Goal: Information Seeking & Learning: Learn about a topic

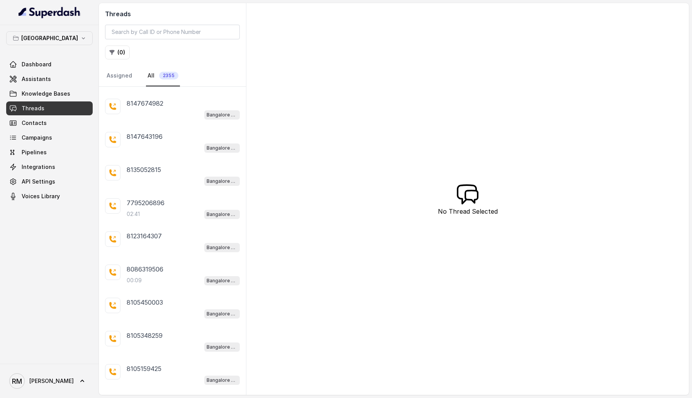
scroll to position [1043, 0]
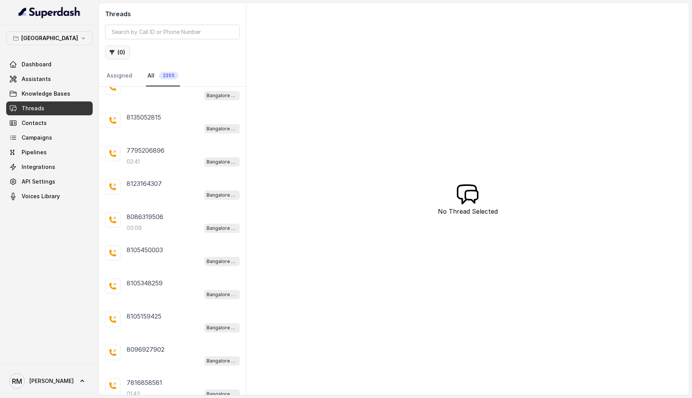
click at [108, 55] on button "( 0 )" at bounding box center [117, 53] width 25 height 14
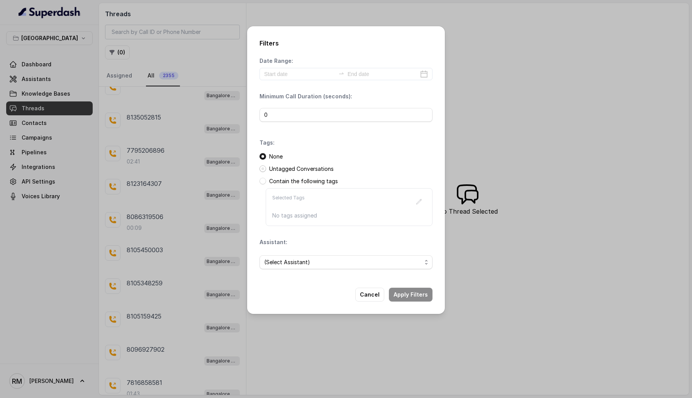
click at [263, 168] on span at bounding box center [262, 169] width 7 height 7
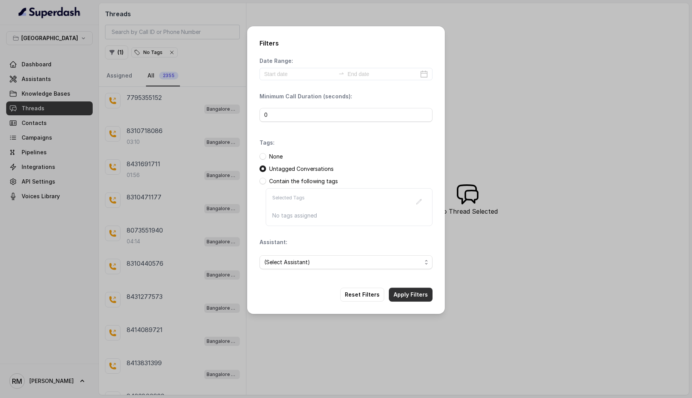
click at [408, 251] on button "Apply Filters" at bounding box center [411, 295] width 44 height 14
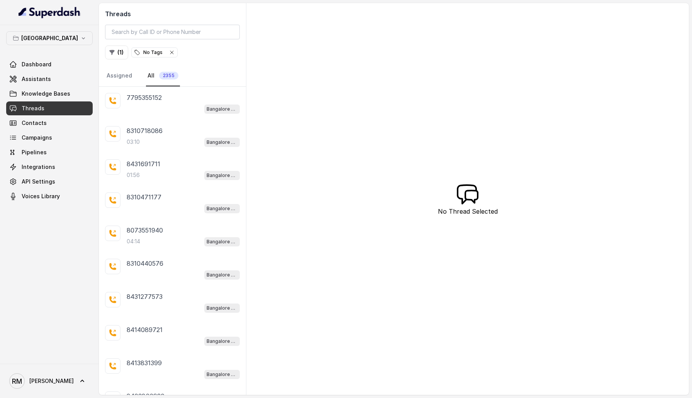
click at [169, 55] on icon "button" at bounding box center [172, 52] width 6 height 6
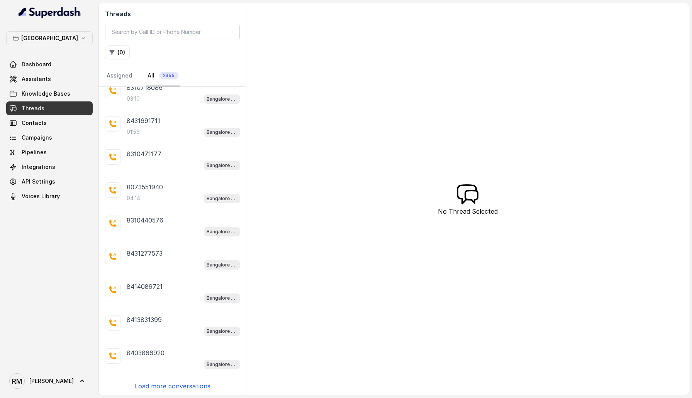
click at [44, 37] on p "[GEOGRAPHIC_DATA]" at bounding box center [49, 38] width 57 height 9
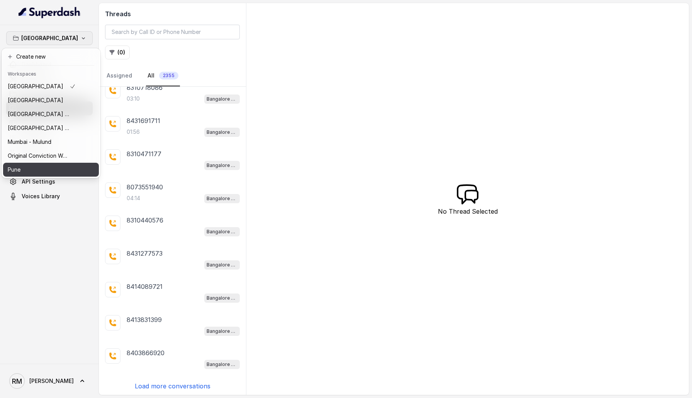
click at [71, 174] on button "Pune" at bounding box center [51, 170] width 96 height 14
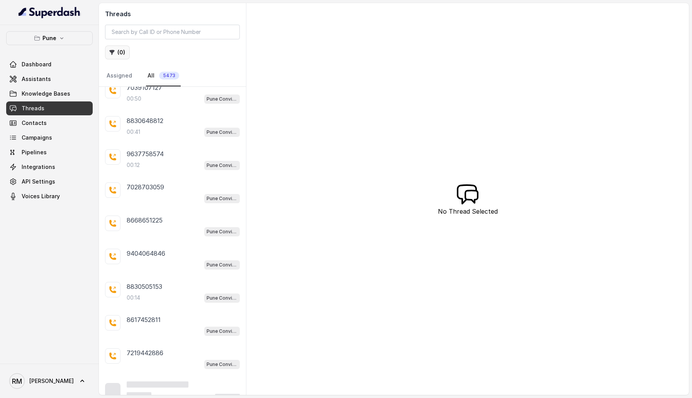
click at [118, 55] on button "( 0 )" at bounding box center [117, 53] width 25 height 14
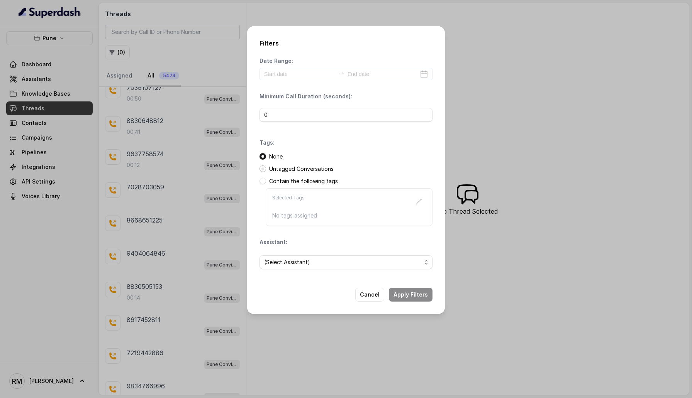
click at [261, 169] on span at bounding box center [262, 169] width 7 height 7
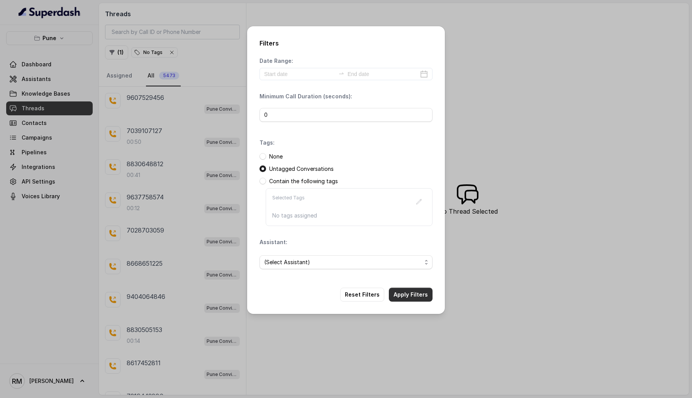
click at [403, 251] on button "Apply Filters" at bounding box center [411, 295] width 44 height 14
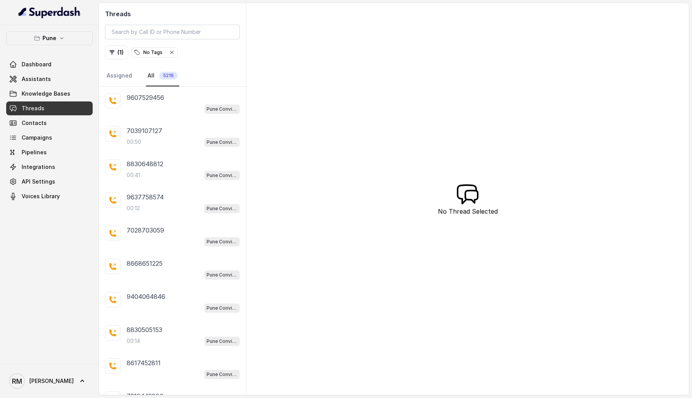
click at [171, 50] on icon "button" at bounding box center [172, 52] width 6 height 6
click at [38, 37] on icon "button" at bounding box center [37, 38] width 5 height 4
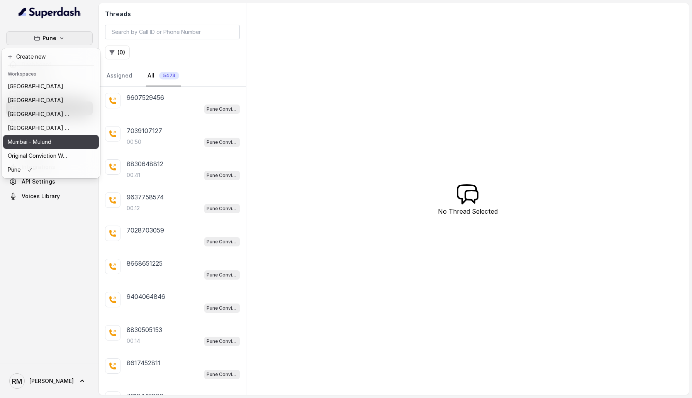
click at [54, 140] on div "Mumbai - Mulund" at bounding box center [39, 141] width 62 height 9
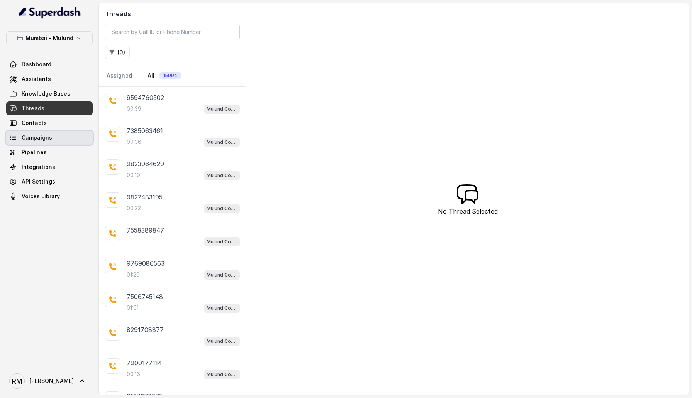
click at [42, 144] on link "Campaigns" at bounding box center [49, 138] width 86 height 14
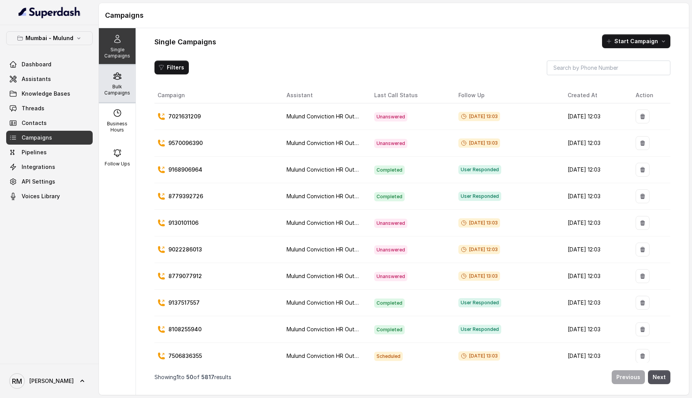
click at [102, 77] on div "Bulk Campaigns" at bounding box center [117, 83] width 37 height 37
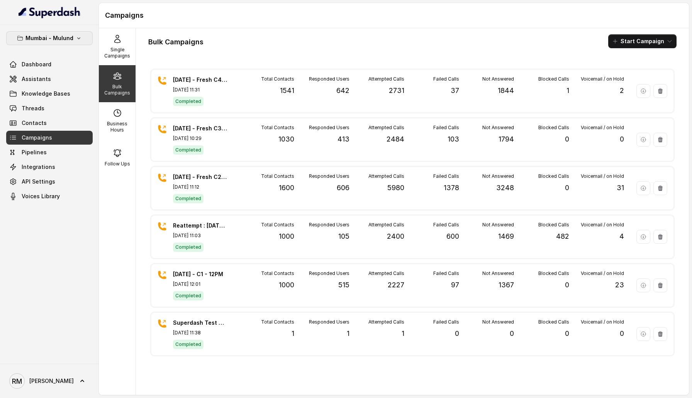
click at [26, 40] on button "Mumbai - Mulund" at bounding box center [49, 38] width 86 height 14
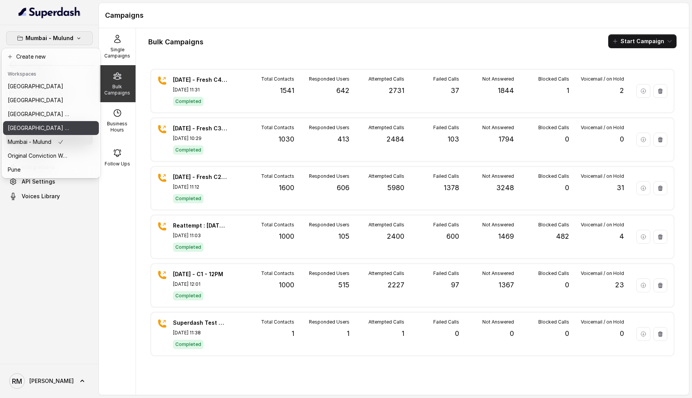
click at [72, 128] on button "[GEOGRAPHIC_DATA] - [GEOGRAPHIC_DATA] - [GEOGRAPHIC_DATA]" at bounding box center [51, 128] width 96 height 14
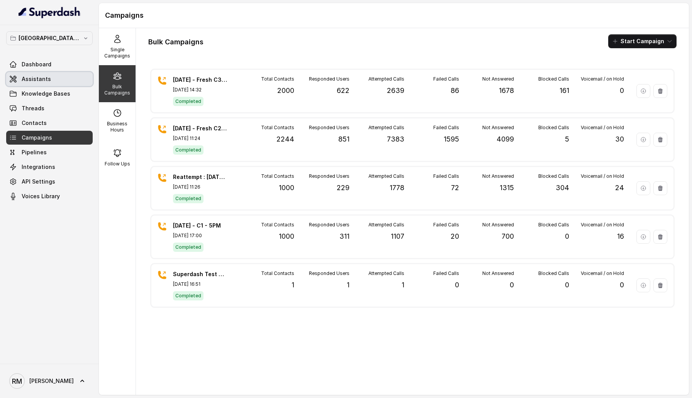
click at [52, 78] on link "Assistants" at bounding box center [49, 79] width 86 height 14
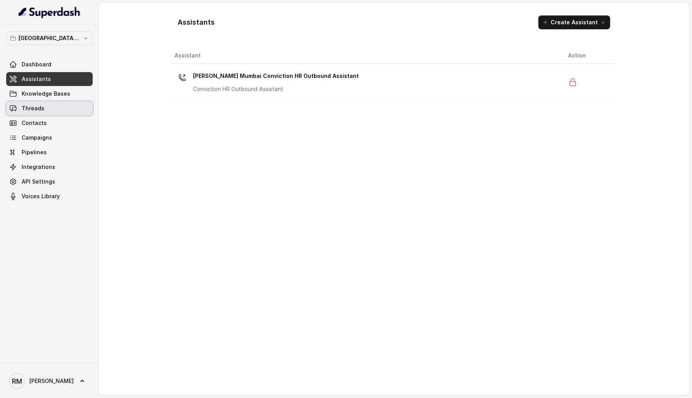
click at [53, 115] on link "Threads" at bounding box center [49, 109] width 86 height 14
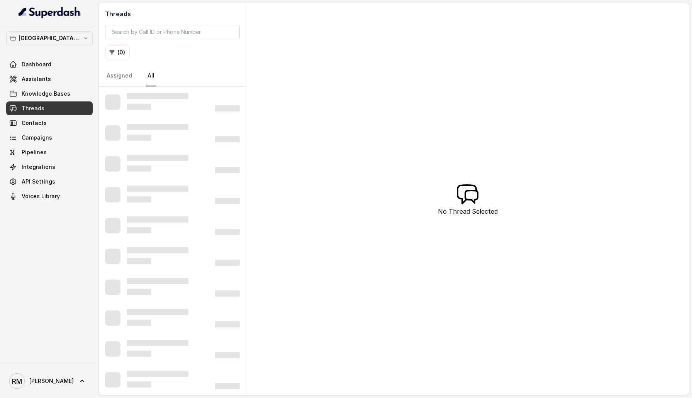
click at [46, 102] on link "Threads" at bounding box center [49, 109] width 86 height 14
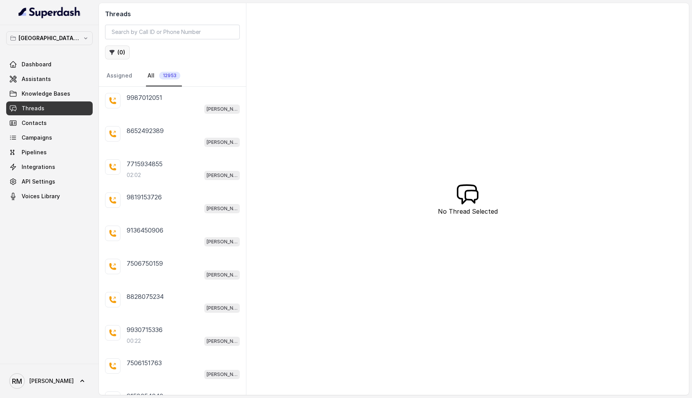
click at [121, 54] on button "( 0 )" at bounding box center [117, 53] width 25 height 14
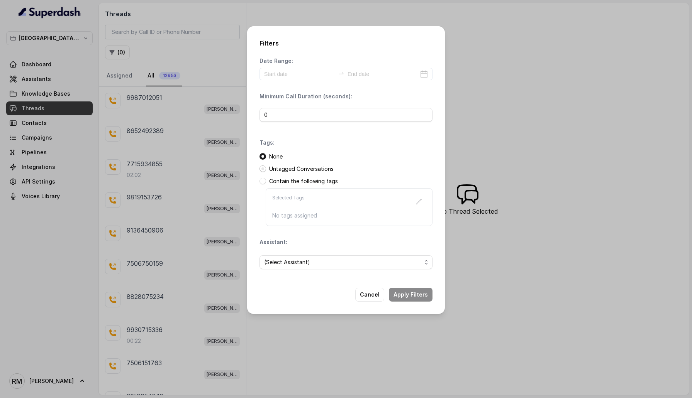
click at [262, 170] on span at bounding box center [262, 169] width 7 height 7
click at [420, 251] on button "Apply Filters" at bounding box center [411, 295] width 44 height 14
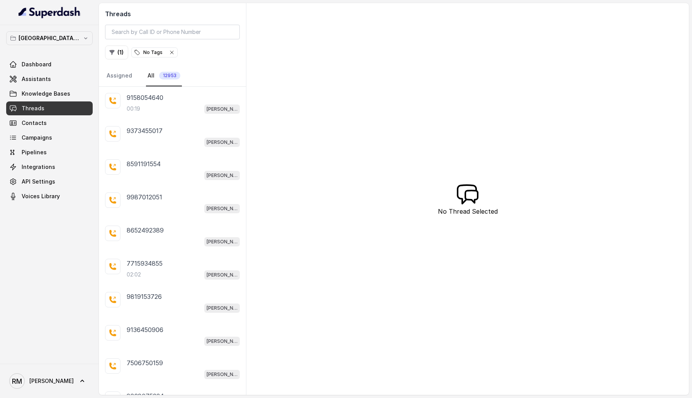
click at [169, 47] on button "No Tags" at bounding box center [154, 52] width 46 height 10
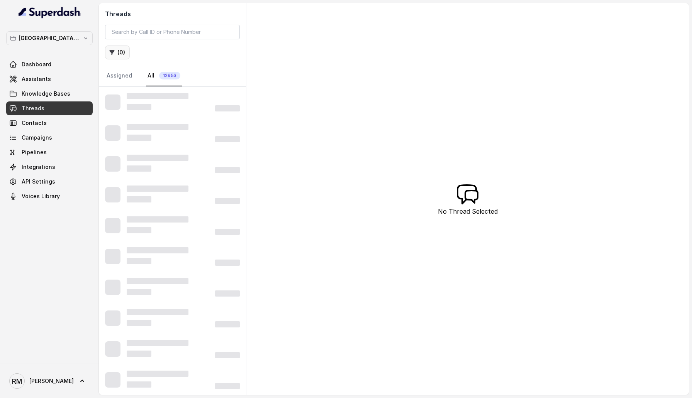
click at [122, 48] on button "( 0 )" at bounding box center [117, 53] width 25 height 14
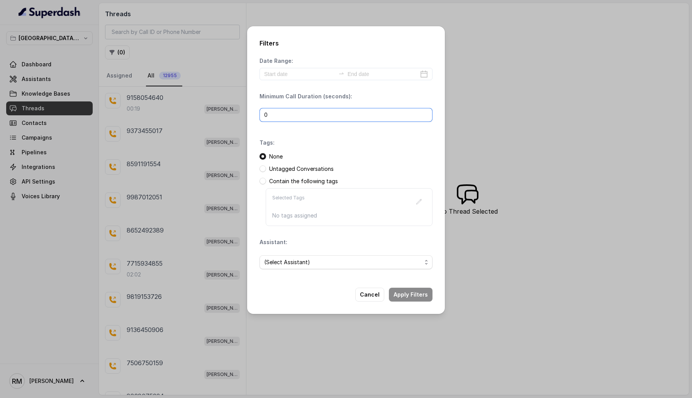
click at [269, 113] on input "0" at bounding box center [345, 115] width 173 height 14
type input "1"
click at [418, 251] on button "Apply Filters" at bounding box center [411, 295] width 44 height 14
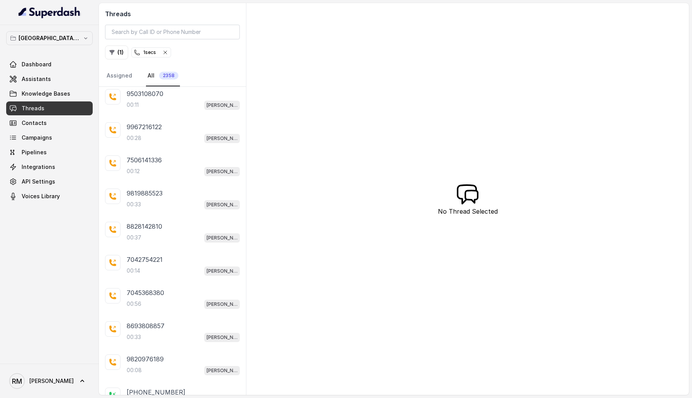
scroll to position [364, 0]
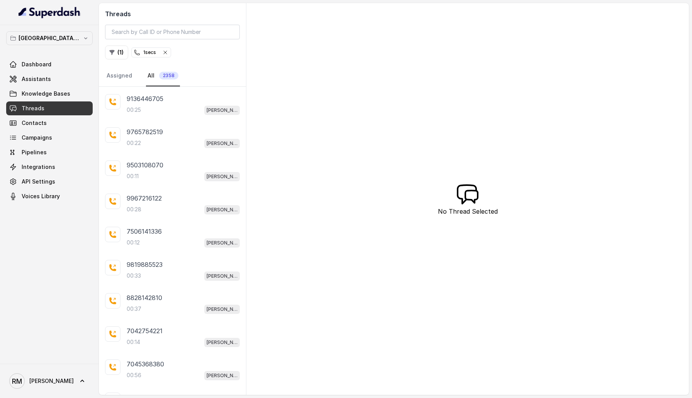
click at [168, 52] on icon "button" at bounding box center [165, 52] width 6 height 6
click at [59, 42] on p "[GEOGRAPHIC_DATA] - [GEOGRAPHIC_DATA] - [GEOGRAPHIC_DATA]" at bounding box center [50, 38] width 62 height 9
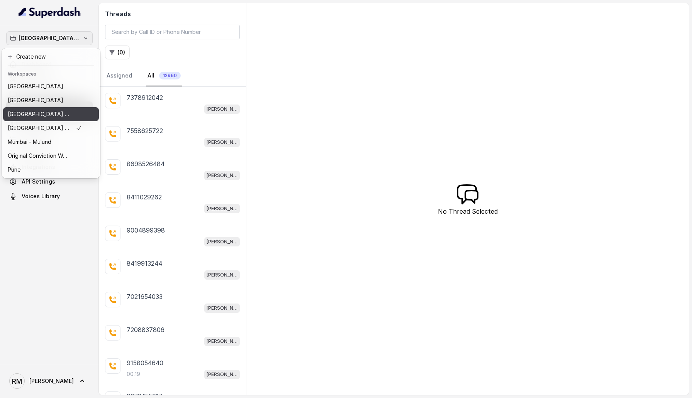
click at [47, 118] on p "⁠⁠[GEOGRAPHIC_DATA] - Ijmima - [GEOGRAPHIC_DATA]" at bounding box center [39, 114] width 62 height 9
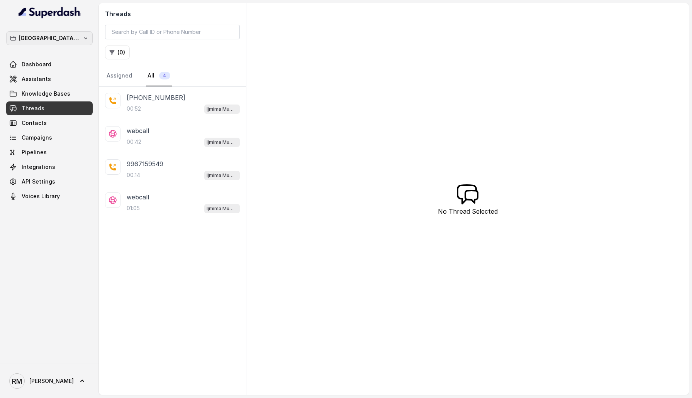
click at [40, 40] on p "⁠⁠[GEOGRAPHIC_DATA] - Ijmima - [GEOGRAPHIC_DATA]" at bounding box center [50, 38] width 62 height 9
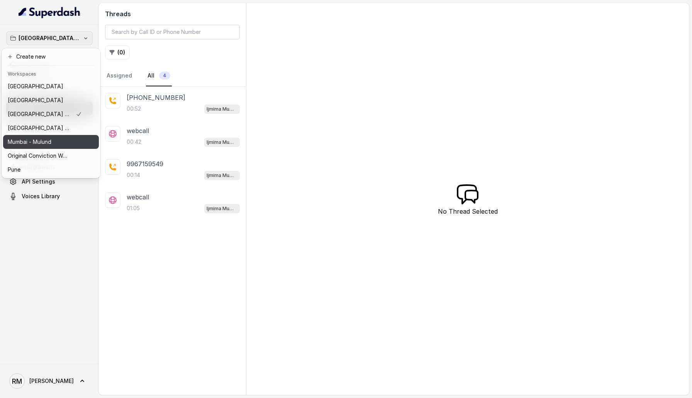
click at [44, 140] on p "Mumbai - Mulund" at bounding box center [30, 141] width 44 height 9
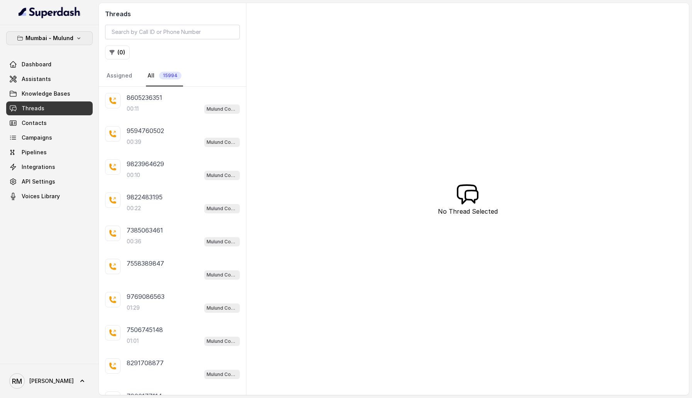
click at [58, 36] on p "Mumbai - Mulund" at bounding box center [49, 38] width 48 height 9
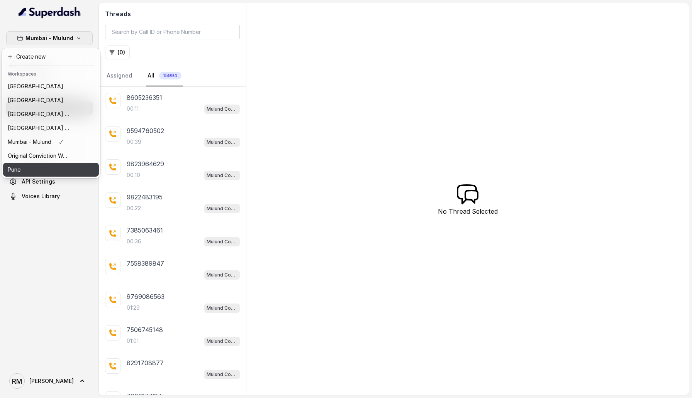
click at [54, 175] on button "Pune" at bounding box center [51, 170] width 96 height 14
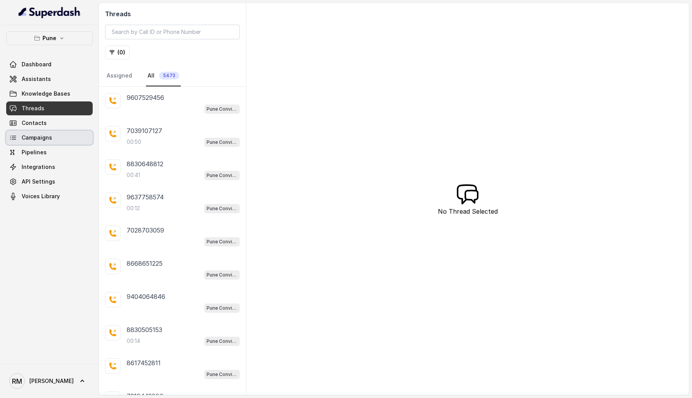
click at [51, 142] on link "Campaigns" at bounding box center [49, 138] width 86 height 14
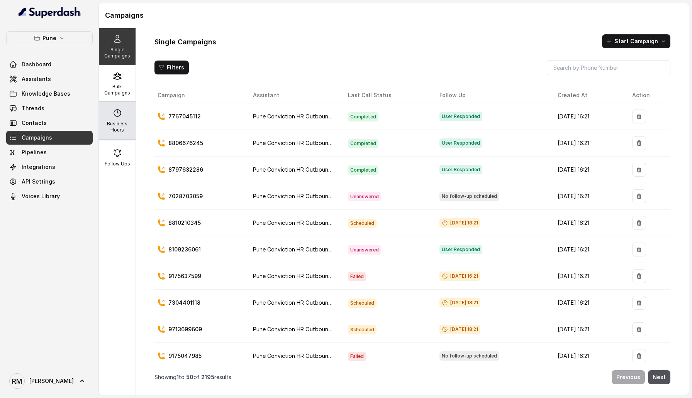
click at [129, 130] on p "Business Hours" at bounding box center [117, 127] width 30 height 12
select select "[GEOGRAPHIC_DATA]/[GEOGRAPHIC_DATA]"
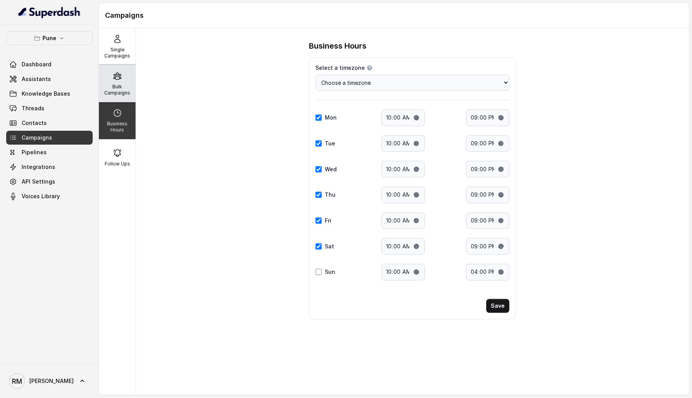
click at [125, 85] on p "Bulk Campaigns" at bounding box center [117, 90] width 30 height 12
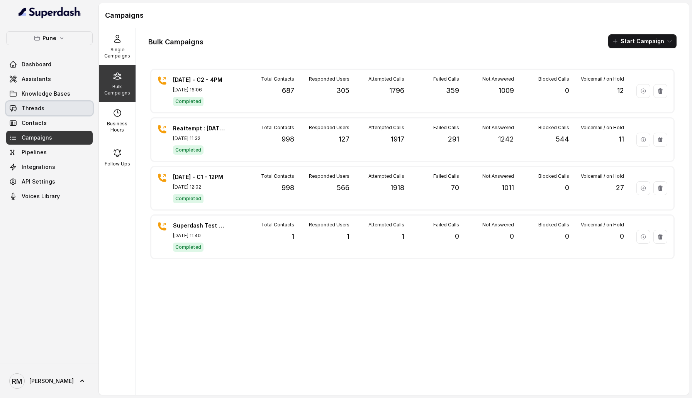
click at [48, 110] on link "Threads" at bounding box center [49, 109] width 86 height 14
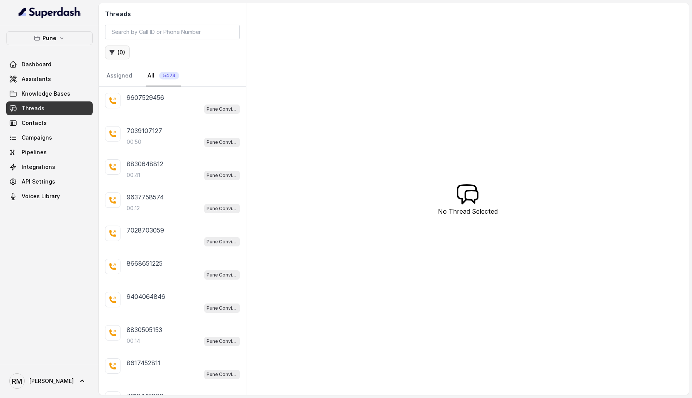
click at [117, 53] on button "( 0 )" at bounding box center [117, 53] width 25 height 14
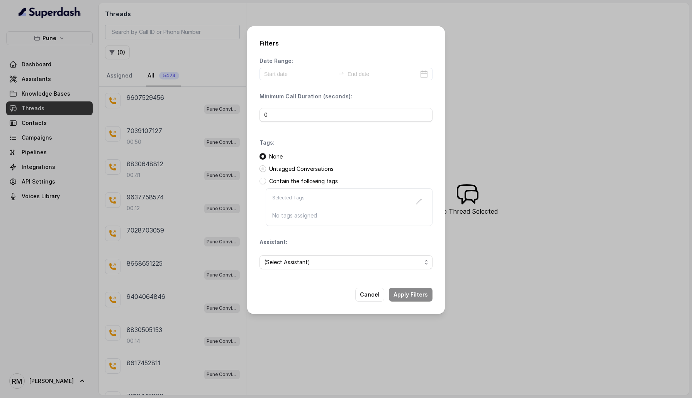
click at [263, 169] on span at bounding box center [262, 169] width 7 height 7
click at [401, 251] on div "Filters Date Range: Minimum Call Duration (seconds): 0 Tags: None Untagged Conv…" at bounding box center [346, 170] width 198 height 288
click at [383, 251] on span "(Select Assistant)" at bounding box center [342, 262] width 157 height 9
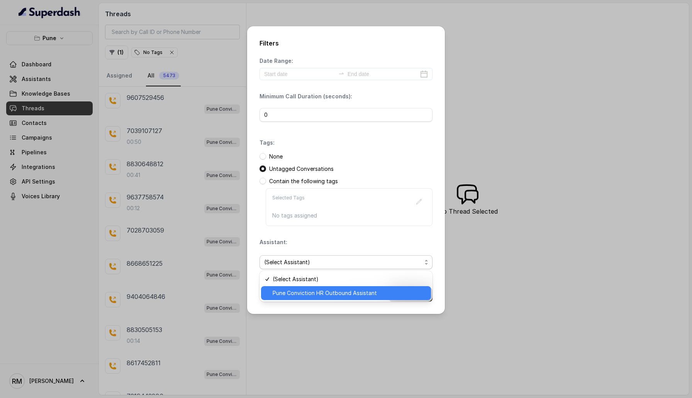
click at [369, 251] on span "Pune Conviction HR Outbound Assistant" at bounding box center [350, 293] width 154 height 9
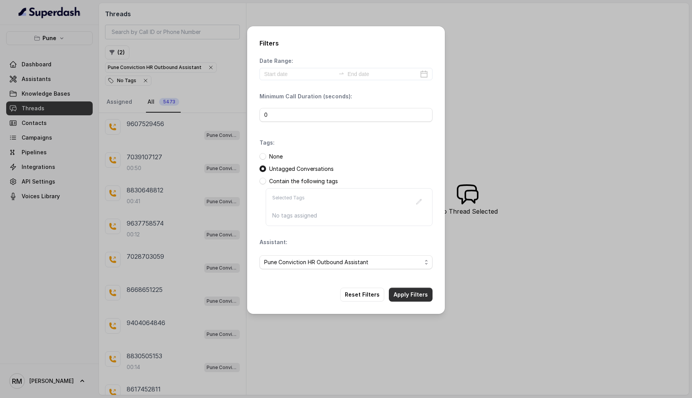
click at [403, 251] on button "Apply Filters" at bounding box center [411, 295] width 44 height 14
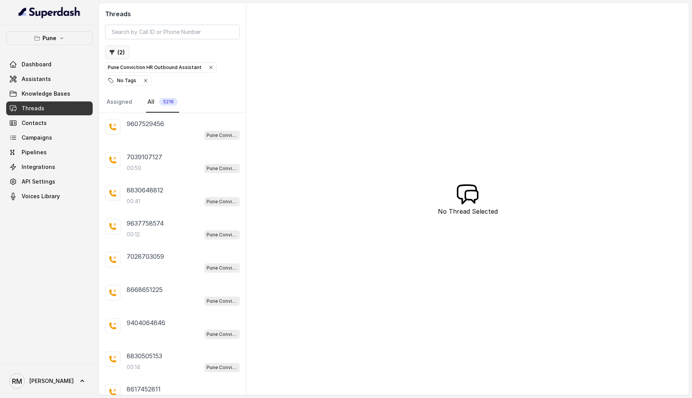
click at [116, 51] on button "( 2 )" at bounding box center [117, 53] width 24 height 14
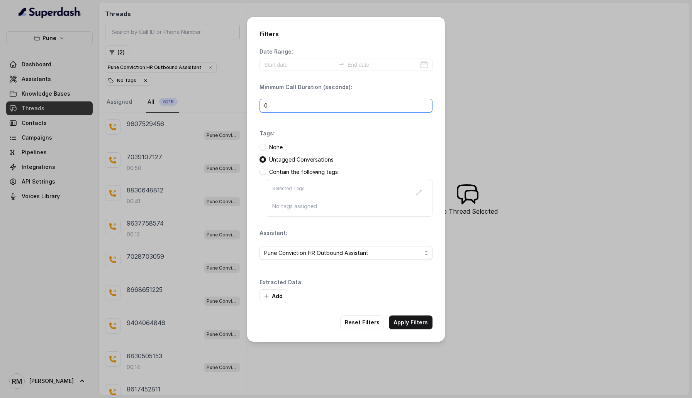
click at [272, 103] on input "0" at bounding box center [345, 106] width 173 height 14
type input "1"
click at [424, 251] on button "Apply Filters" at bounding box center [411, 323] width 44 height 14
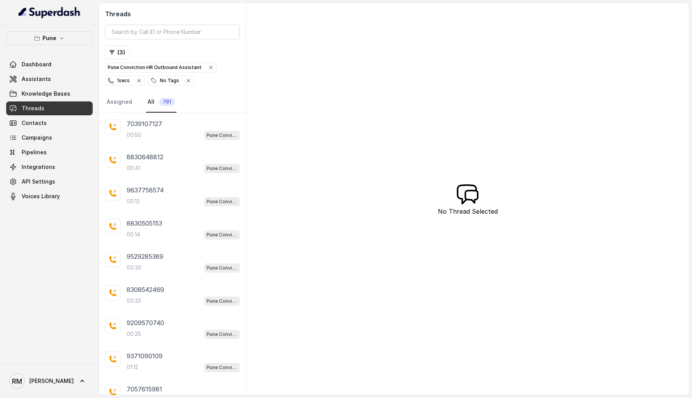
click at [190, 79] on icon "button" at bounding box center [188, 80] width 3 height 3
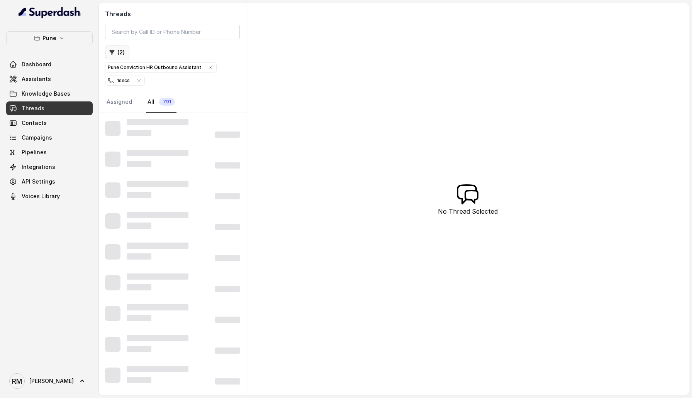
click at [113, 51] on icon "button" at bounding box center [112, 52] width 5 height 5
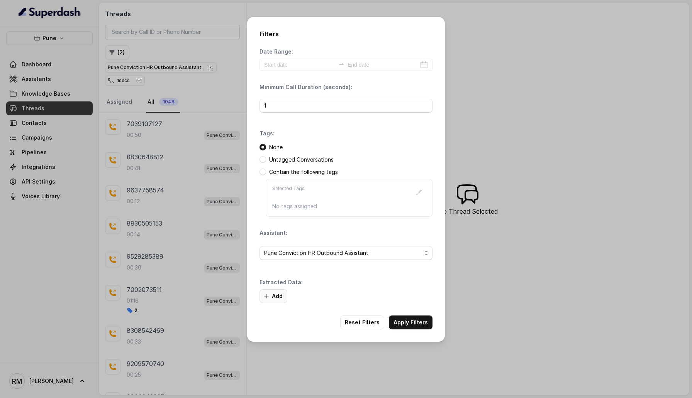
click at [272, 251] on button "Add" at bounding box center [273, 296] width 28 height 14
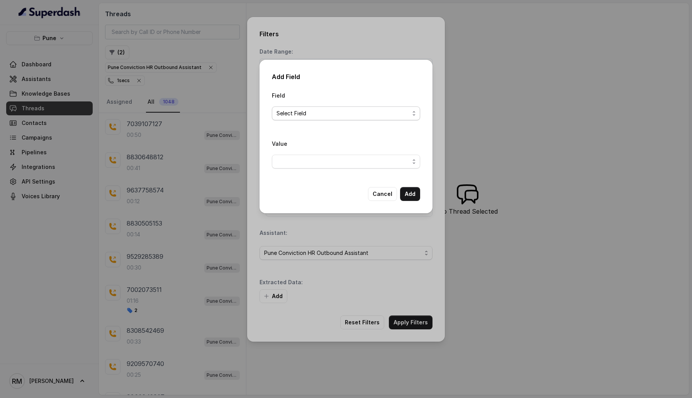
click at [294, 117] on span "Select Field" at bounding box center [342, 113] width 133 height 9
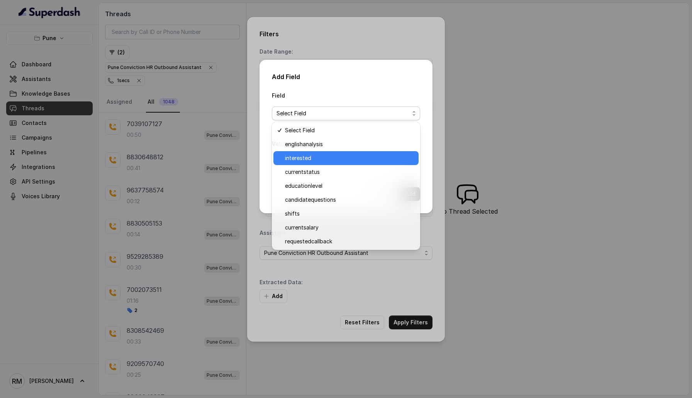
click at [294, 152] on div "interested" at bounding box center [345, 158] width 145 height 14
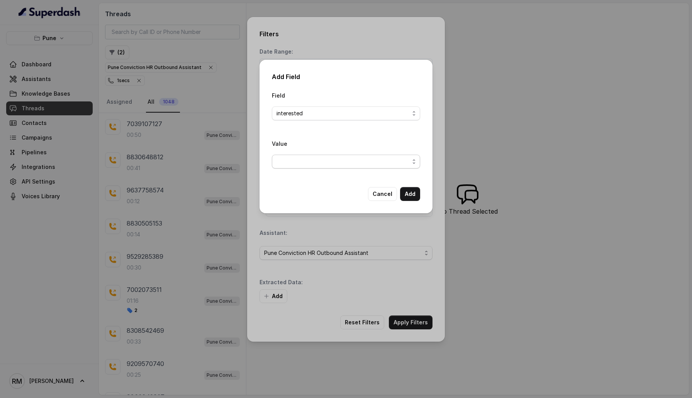
click at [294, 162] on span "button" at bounding box center [346, 162] width 148 height 14
click at [296, 191] on span "Yes" at bounding box center [349, 192] width 129 height 9
click at [414, 196] on button "Add" at bounding box center [410, 194] width 20 height 14
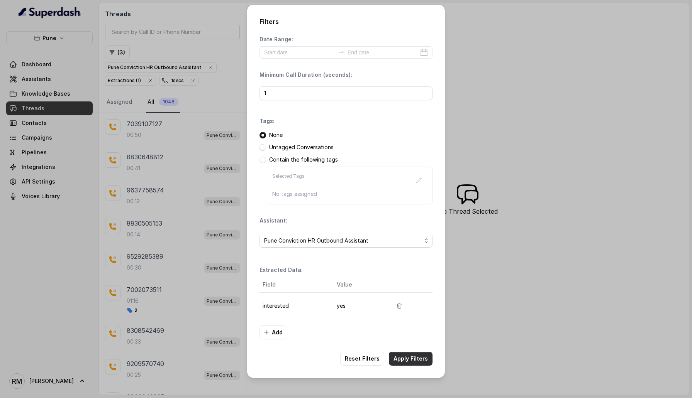
click at [417, 251] on button "Apply Filters" at bounding box center [411, 359] width 44 height 14
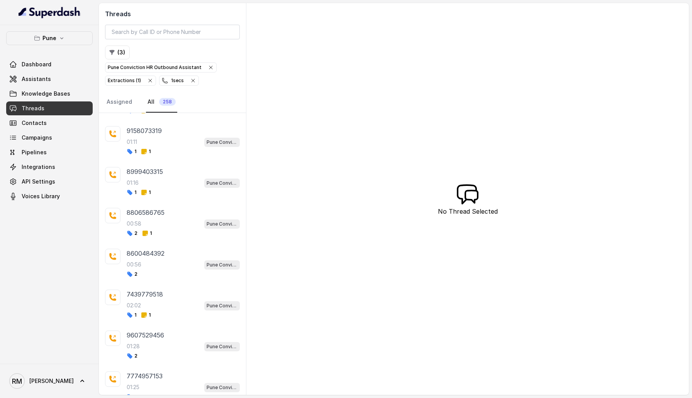
scroll to position [957, 0]
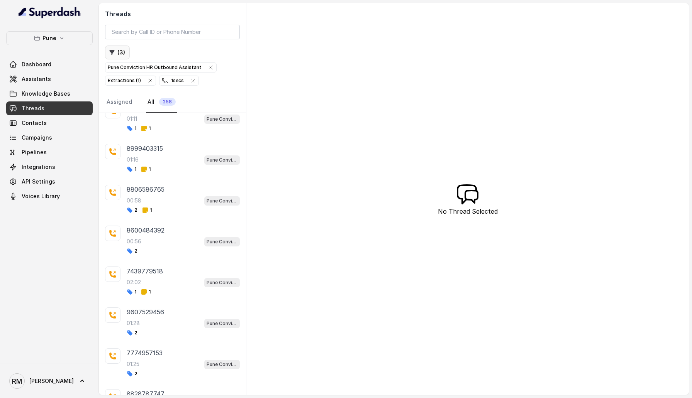
click at [114, 54] on icon "button" at bounding box center [112, 52] width 6 height 6
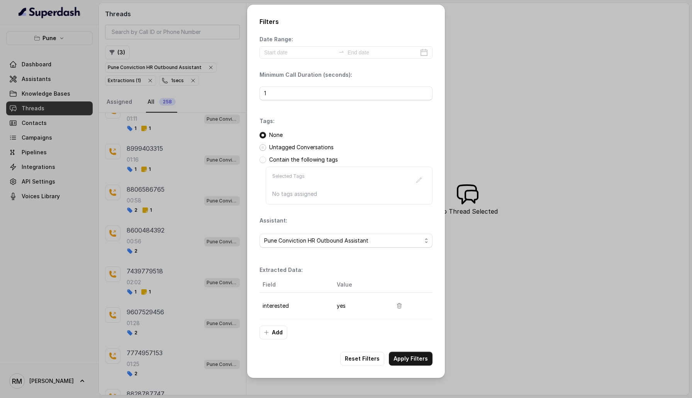
click at [262, 149] on span at bounding box center [262, 147] width 7 height 7
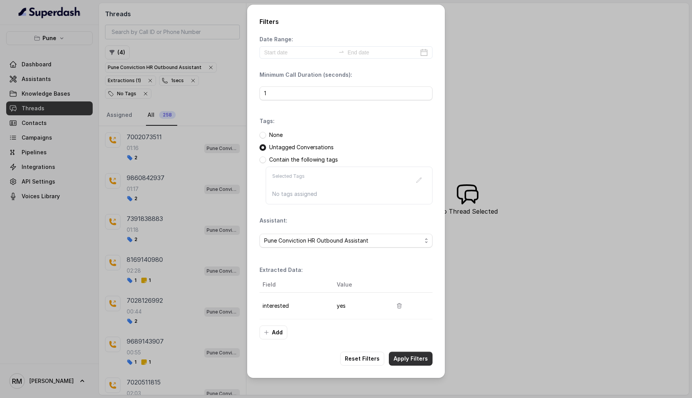
click at [409, 251] on button "Apply Filters" at bounding box center [411, 359] width 44 height 14
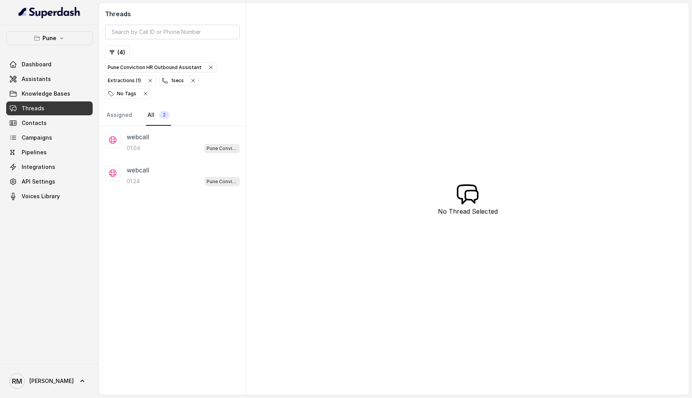
click at [144, 91] on icon "button" at bounding box center [145, 94] width 6 height 6
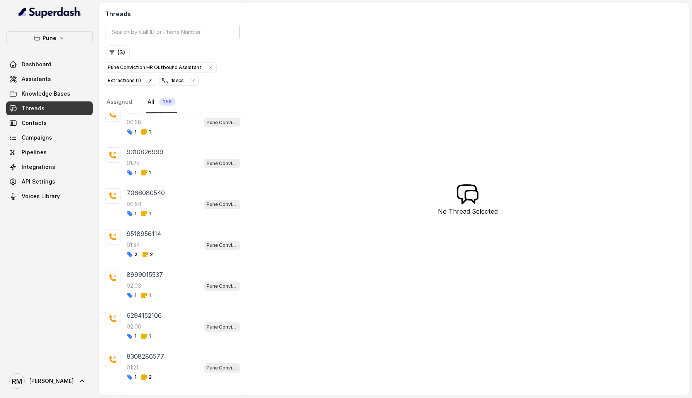
scroll to position [635, 0]
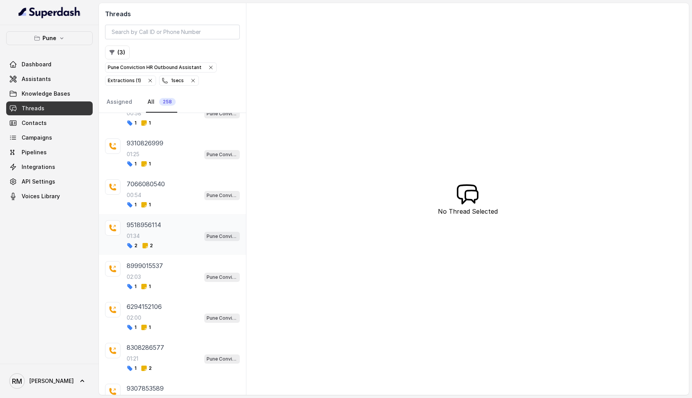
click at [162, 231] on div "01:34 Pune Conviction HR Outbound Assistant" at bounding box center [183, 236] width 113 height 10
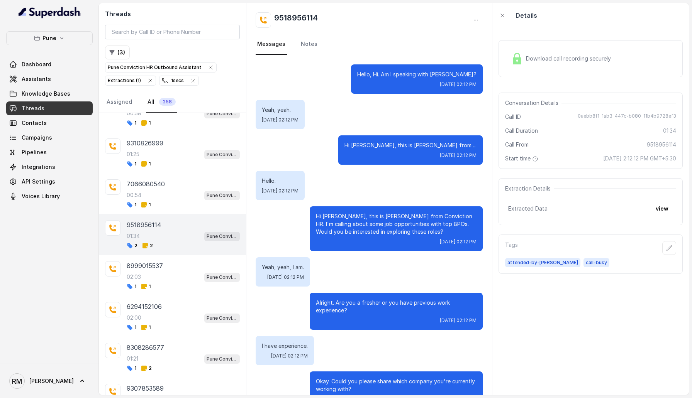
scroll to position [566, 0]
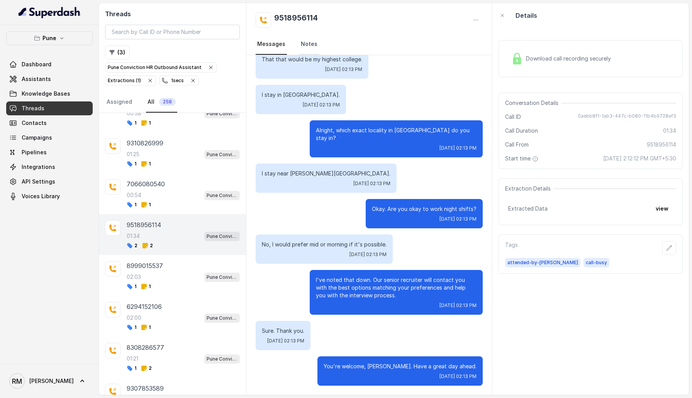
click at [306, 44] on link "Notes" at bounding box center [309, 44] width 20 height 21
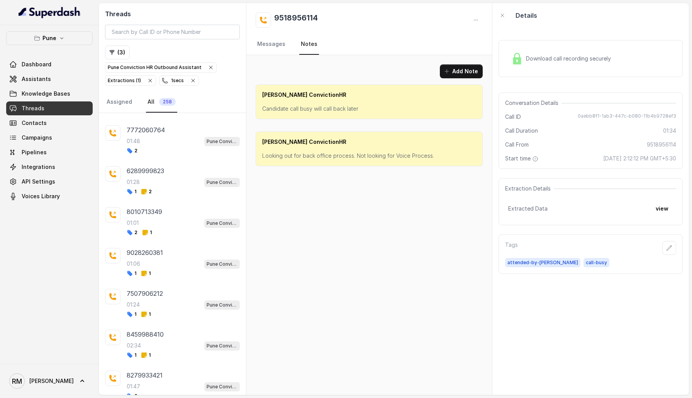
scroll to position [8687, 0]
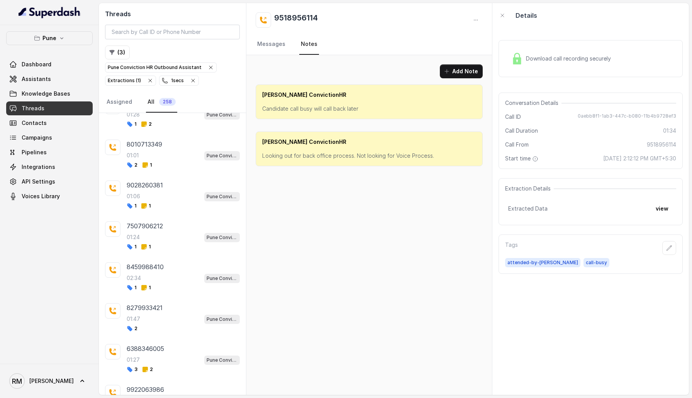
click at [180, 251] on div "01:27 Pune Conviction HR Outbound Assistant" at bounding box center [183, 360] width 113 height 10
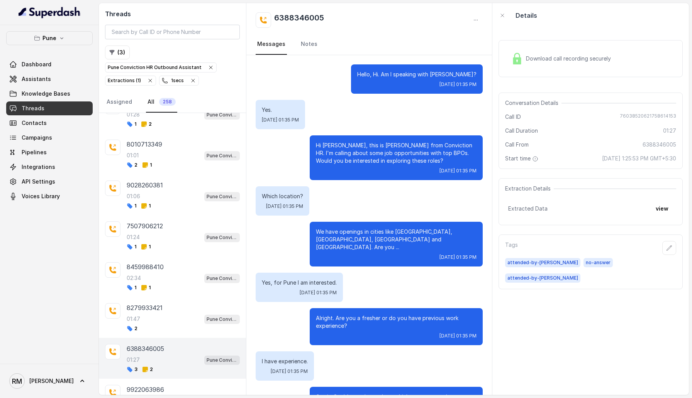
scroll to position [424, 0]
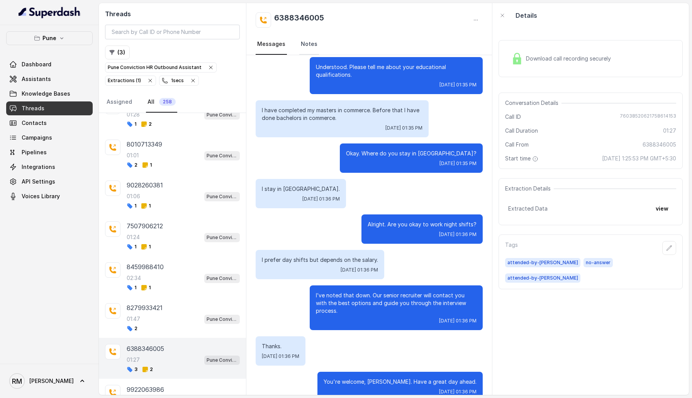
click at [312, 38] on link "Notes" at bounding box center [309, 44] width 20 height 21
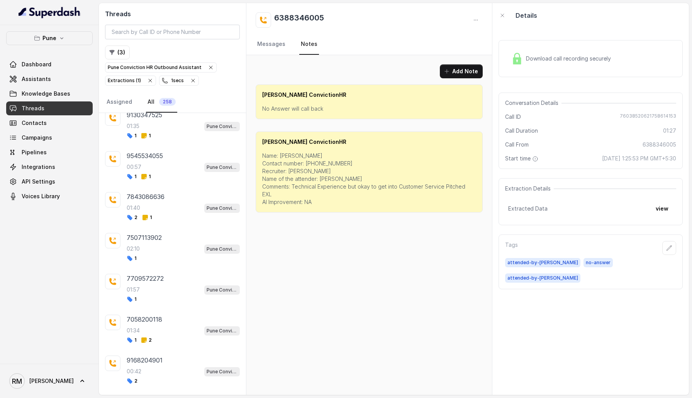
scroll to position [9253, 0]
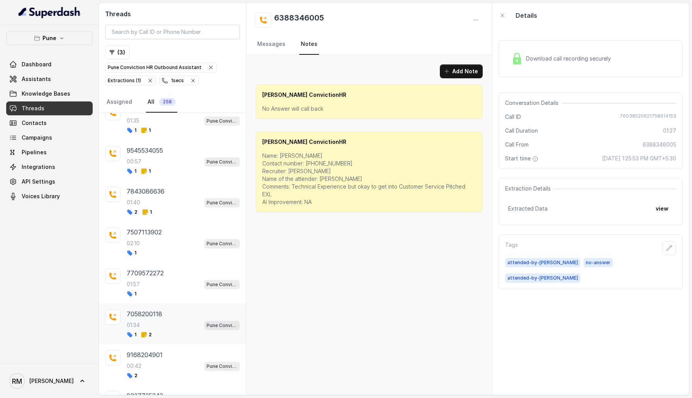
click at [186, 251] on div "1 2" at bounding box center [183, 335] width 113 height 6
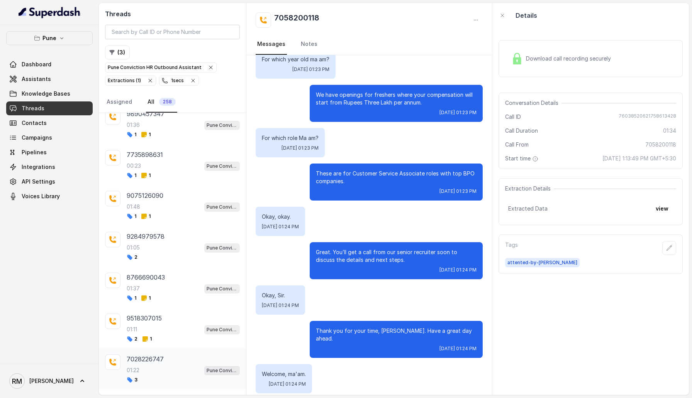
scroll to position [9618, 0]
click at [175, 251] on div "01:11 Pune Conviction HR Outbound Assistant" at bounding box center [183, 329] width 113 height 10
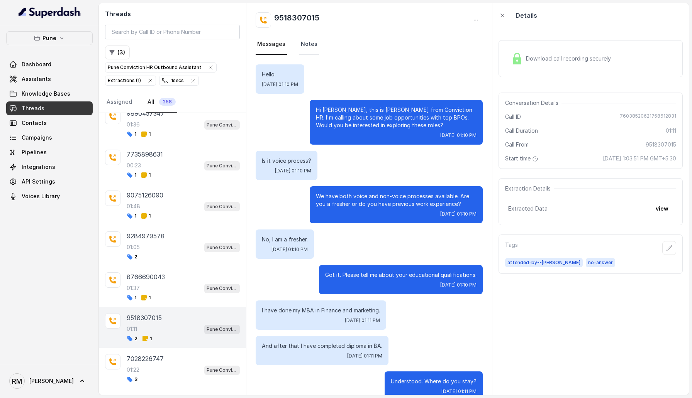
click at [306, 40] on link "Notes" at bounding box center [309, 44] width 20 height 21
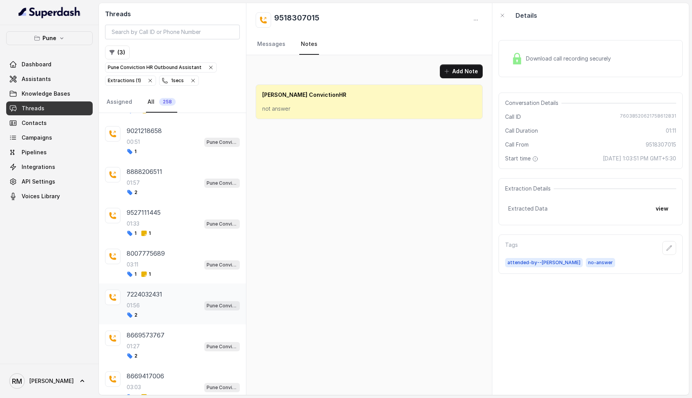
scroll to position [10177, 0]
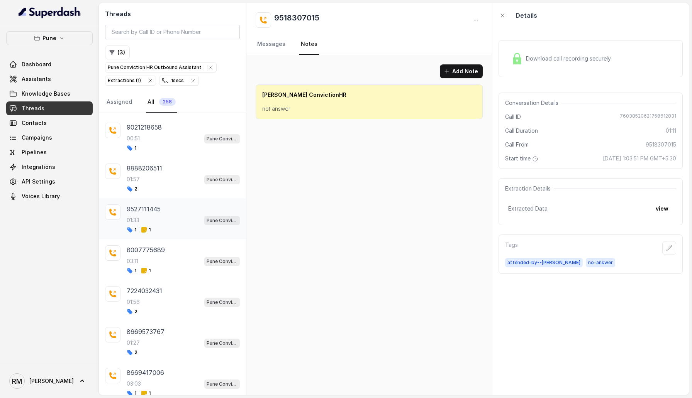
click at [171, 205] on div "9527111445" at bounding box center [183, 209] width 113 height 9
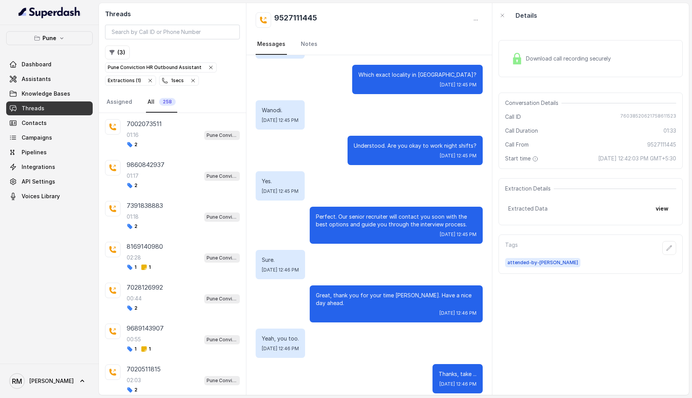
click at [193, 78] on icon "button" at bounding box center [193, 81] width 6 height 6
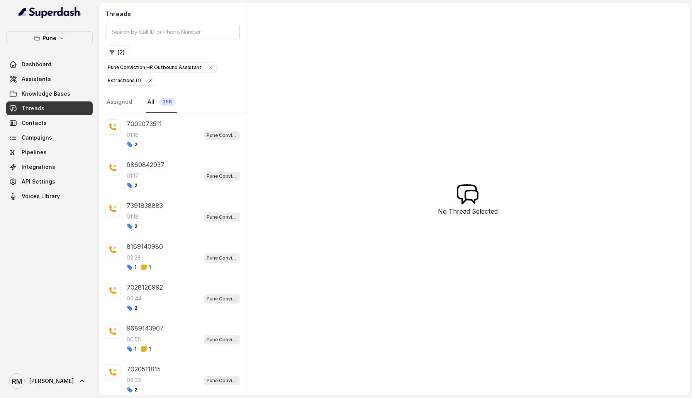
click at [150, 78] on icon "button" at bounding box center [150, 81] width 6 height 6
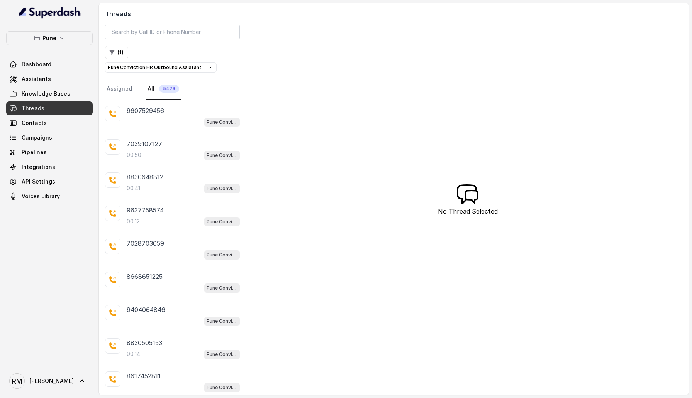
click at [214, 64] on icon "button" at bounding box center [211, 67] width 6 height 6
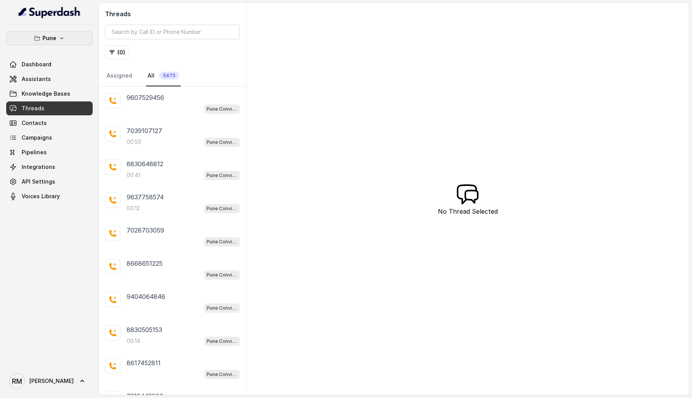
click at [52, 33] on button "Pune" at bounding box center [49, 38] width 86 height 14
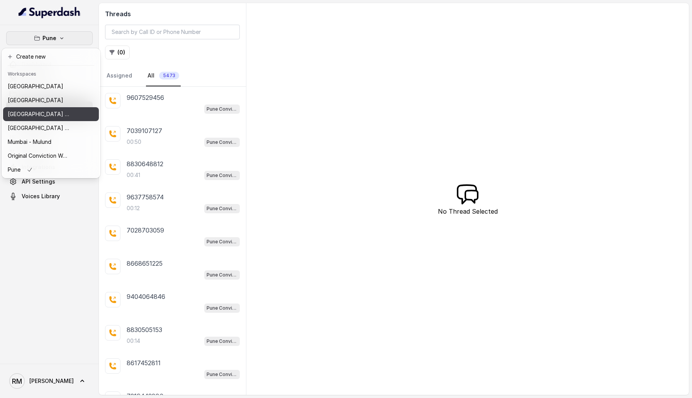
click at [52, 108] on button "⁠⁠[GEOGRAPHIC_DATA] - Ijmima - [GEOGRAPHIC_DATA]" at bounding box center [51, 114] width 96 height 14
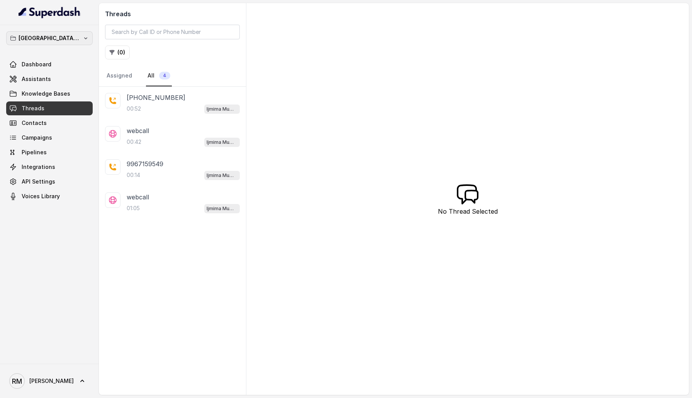
click at [52, 37] on p "⁠⁠[GEOGRAPHIC_DATA] - Ijmima - [GEOGRAPHIC_DATA]" at bounding box center [50, 38] width 62 height 9
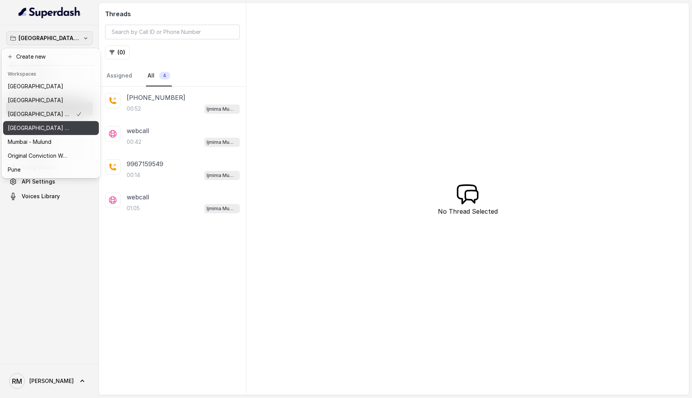
click at [58, 129] on p "[GEOGRAPHIC_DATA] - [GEOGRAPHIC_DATA] - [GEOGRAPHIC_DATA]" at bounding box center [39, 128] width 62 height 9
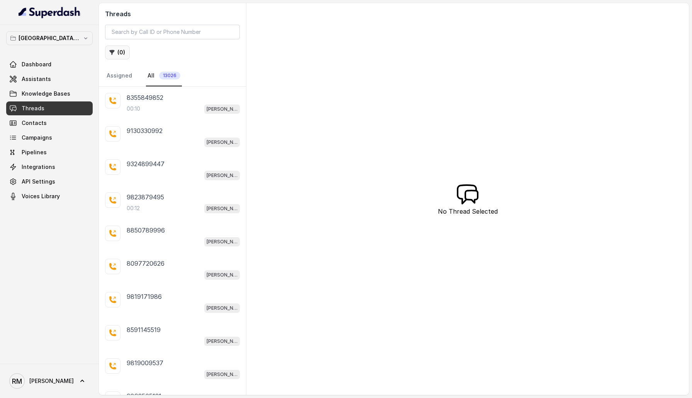
click at [117, 53] on button "( 0 )" at bounding box center [117, 53] width 25 height 14
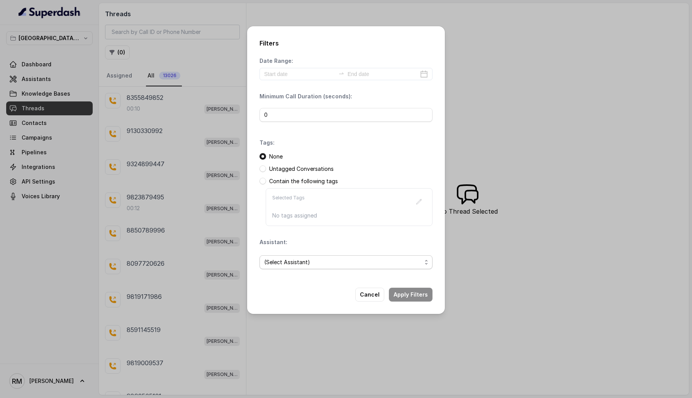
click at [300, 251] on span "(Select Assistant)" at bounding box center [342, 262] width 157 height 9
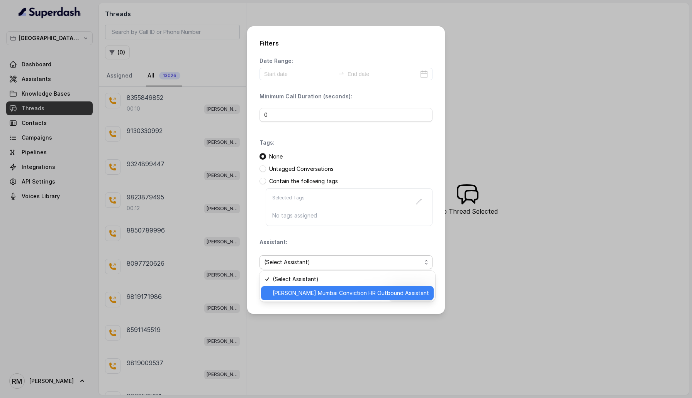
click at [298, 251] on span "[PERSON_NAME] Mumbai Conviction HR Outbound Assistant" at bounding box center [351, 293] width 156 height 9
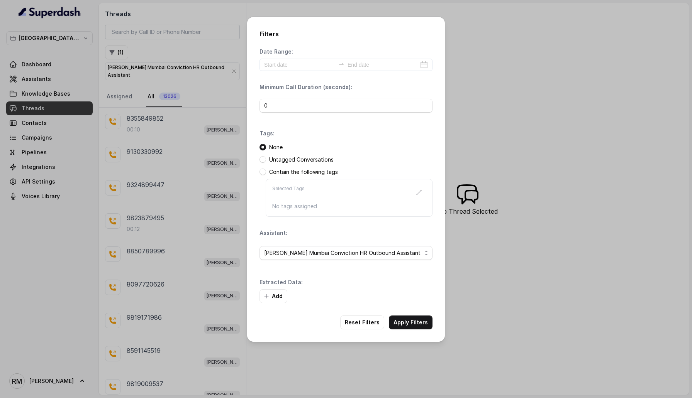
click at [272, 251] on button "Add" at bounding box center [273, 296] width 28 height 14
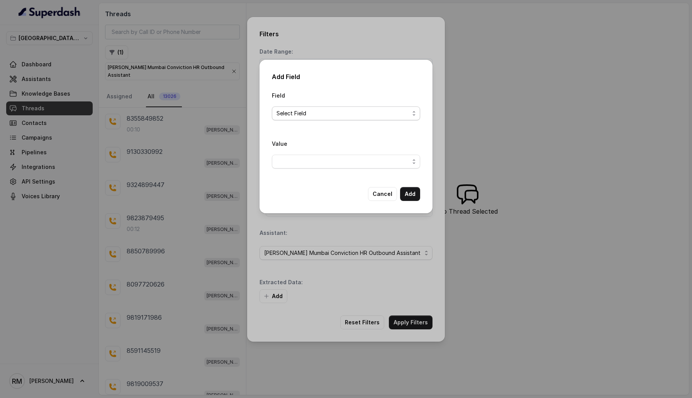
click at [298, 113] on span "Select Field" at bounding box center [342, 113] width 133 height 9
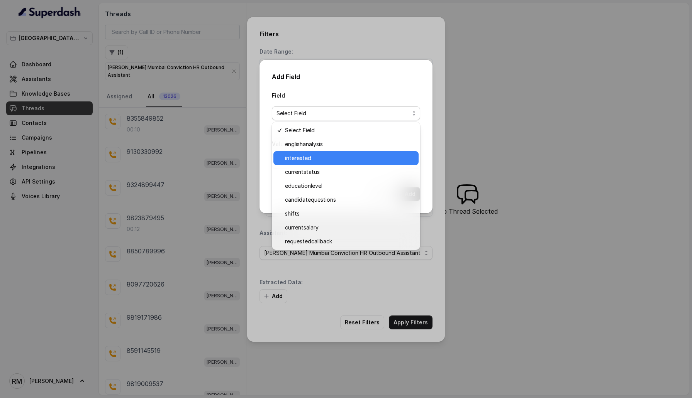
click at [299, 154] on span "interested" at bounding box center [349, 158] width 129 height 9
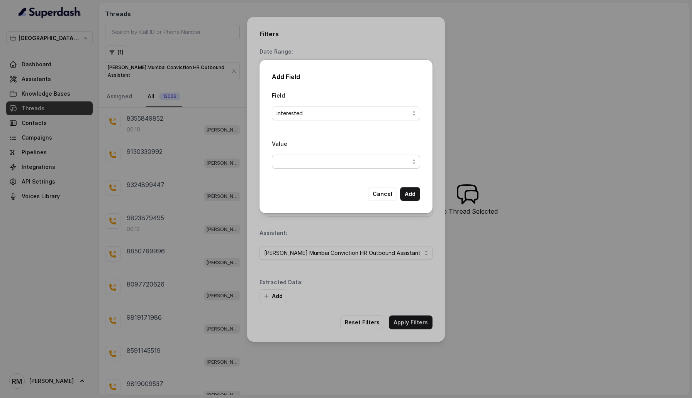
click at [299, 156] on span "button" at bounding box center [346, 162] width 148 height 14
drag, startPoint x: 306, startPoint y: 199, endPoint x: 307, endPoint y: 195, distance: 3.9
click at [307, 195] on div "Select Value Yes No" at bounding box center [346, 192] width 148 height 45
click at [307, 195] on span "Yes" at bounding box center [349, 192] width 129 height 9
click at [410, 197] on button "Add" at bounding box center [410, 194] width 20 height 14
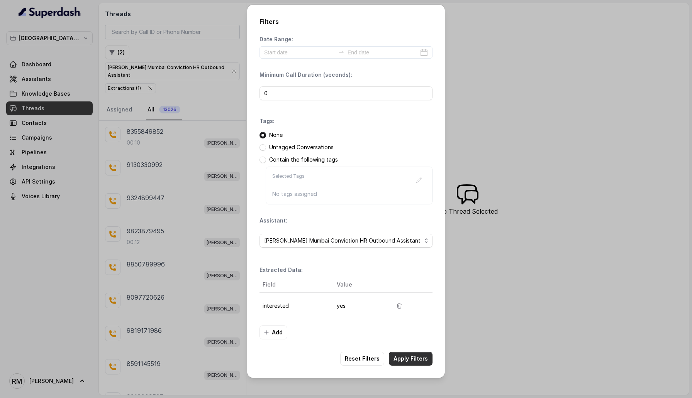
click at [411, 251] on button "Apply Filters" at bounding box center [411, 359] width 44 height 14
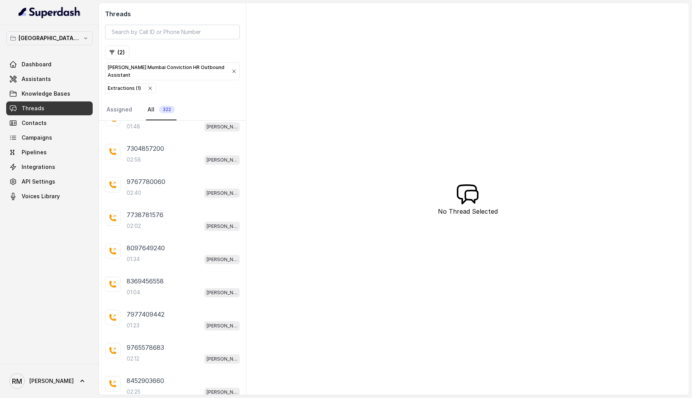
scroll to position [4699, 0]
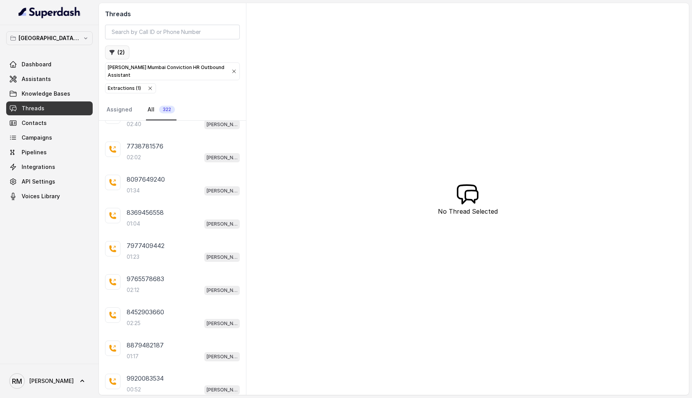
click at [121, 51] on button "( 2 )" at bounding box center [117, 53] width 24 height 14
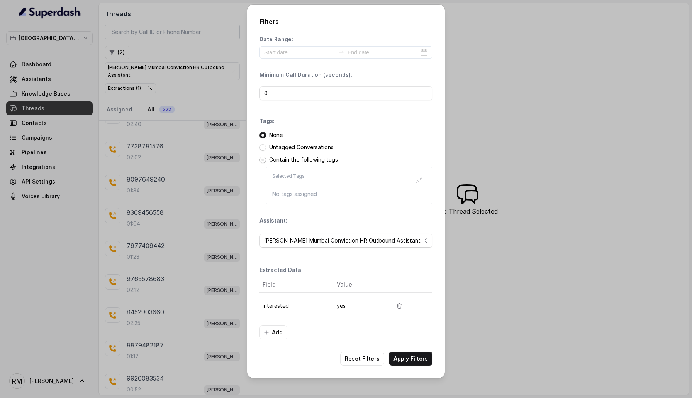
click at [261, 160] on span at bounding box center [262, 160] width 7 height 7
click at [419, 178] on icon "button" at bounding box center [419, 180] width 6 height 6
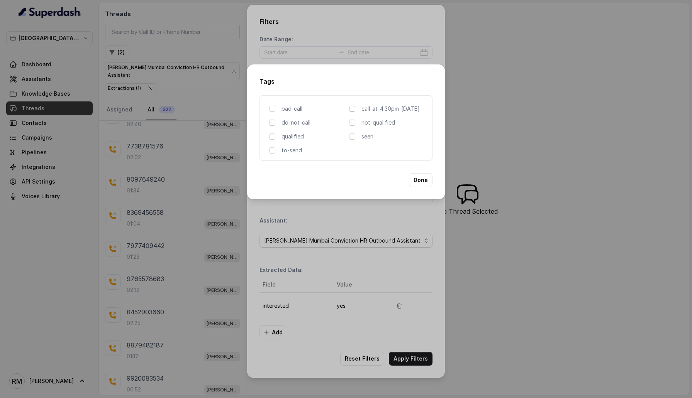
click at [353, 108] on span at bounding box center [352, 109] width 6 height 6
click at [419, 181] on button "Done" at bounding box center [421, 180] width 24 height 14
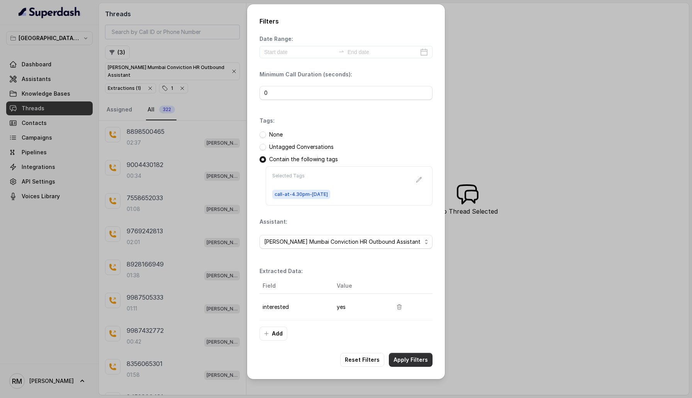
click at [411, 251] on button "Apply Filters" at bounding box center [411, 360] width 44 height 14
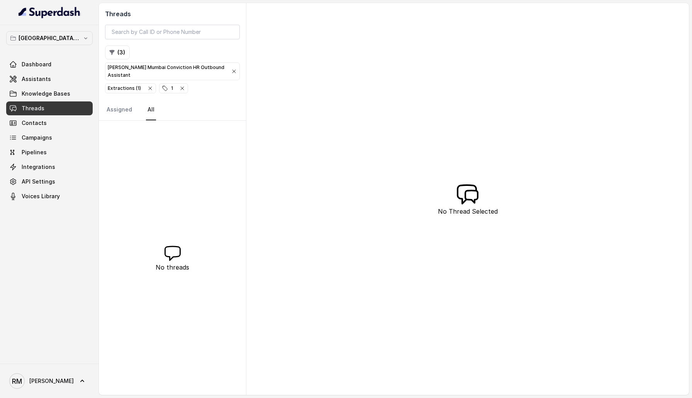
click at [148, 85] on icon "button" at bounding box center [150, 88] width 6 height 6
drag, startPoint x: 129, startPoint y: 80, endPoint x: 138, endPoint y: 132, distance: 52.4
click at [138, 132] on div "Threads ( 2 ) [PERSON_NAME] [GEOGRAPHIC_DATA] Conviction HR Outbound Assistant …" at bounding box center [172, 199] width 147 height 392
click at [138, 139] on p "00:49" at bounding box center [134, 143] width 15 height 8
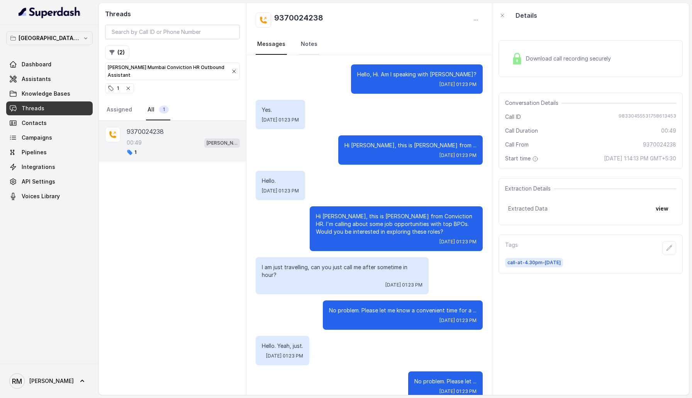
click at [302, 40] on link "Notes" at bounding box center [309, 44] width 20 height 21
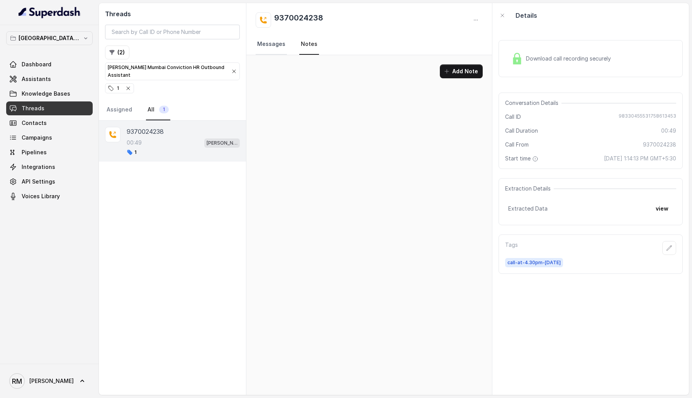
click at [266, 42] on link "Messages" at bounding box center [271, 44] width 31 height 21
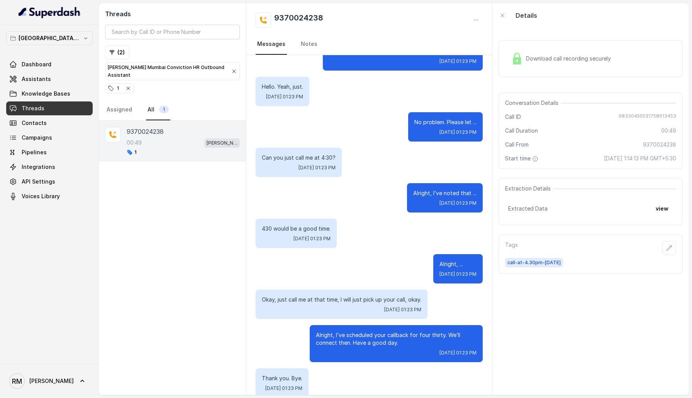
scroll to position [143, 0]
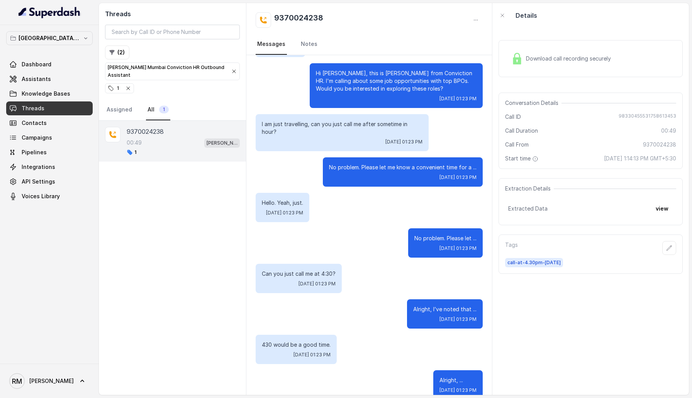
click at [128, 85] on icon "button" at bounding box center [128, 88] width 6 height 6
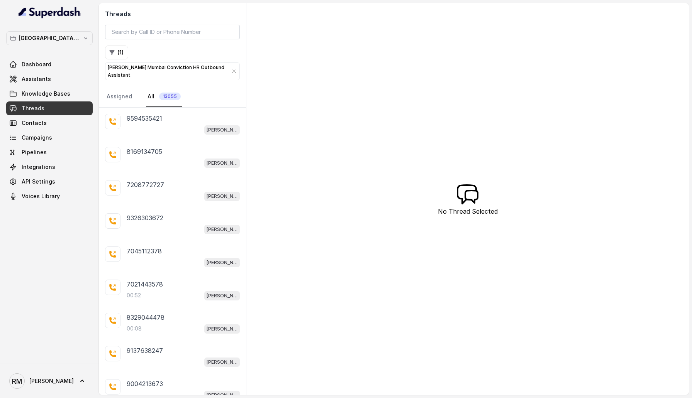
click at [232, 70] on icon "button" at bounding box center [233, 71] width 3 height 3
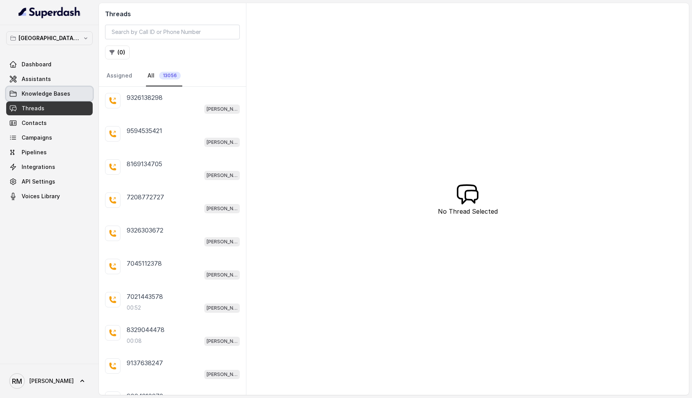
click at [61, 95] on span "Knowledge Bases" at bounding box center [46, 94] width 49 height 8
